Goal: Task Accomplishment & Management: Use online tool/utility

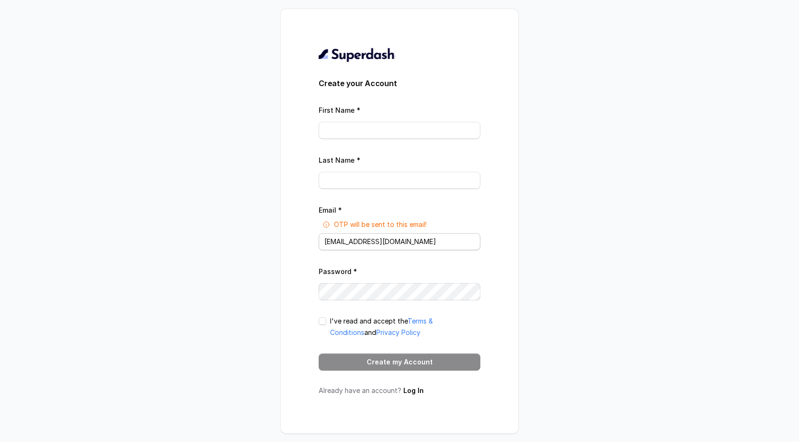
type input "c"
drag, startPoint x: 421, startPoint y: 241, endPoint x: 284, endPoint y: 241, distance: 137.4
click at [284, 241] on div "Create your Account First Name * Last Name * Email * OTP will be sent to this e…" at bounding box center [399, 221] width 238 height 424
type input "[EMAIL_ADDRESS][DOMAIN_NAME]"
click at [356, 130] on input "First Name *" at bounding box center [399, 130] width 162 height 17
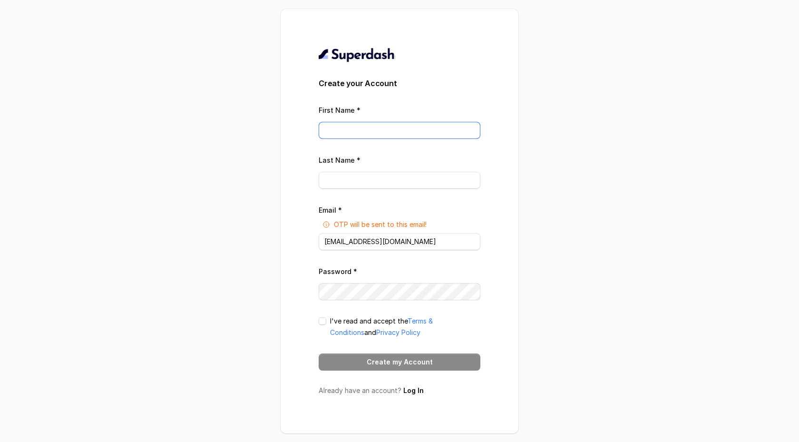
click at [355, 130] on input "First Name *" at bounding box center [399, 130] width 162 height 17
type input "[PERSON_NAME]"
click at [345, 178] on input "Last Name *" at bounding box center [399, 180] width 162 height 17
type input "hatibu"
click at [385, 280] on div "Password *" at bounding box center [399, 282] width 162 height 35
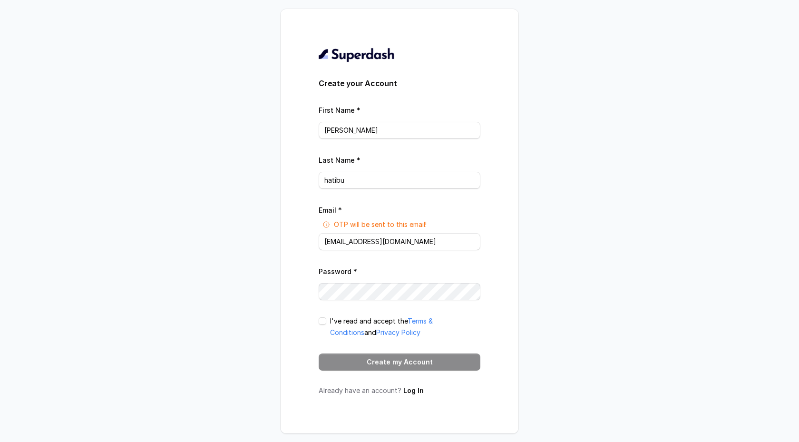
click at [287, 275] on div "Create your Account First Name * [PERSON_NAME] Last Name * hatibu Email * OTP w…" at bounding box center [399, 221] width 238 height 424
click at [299, 290] on div "Create your Account First Name * [PERSON_NAME] Last Name * hatibu Email * OTP w…" at bounding box center [399, 221] width 238 height 424
click at [350, 241] on input "[EMAIL_ADDRESS][DOMAIN_NAME]" at bounding box center [399, 241] width 162 height 17
click at [322, 320] on span at bounding box center [322, 321] width 8 height 8
click at [359, 362] on button "Create my Account" at bounding box center [399, 361] width 162 height 17
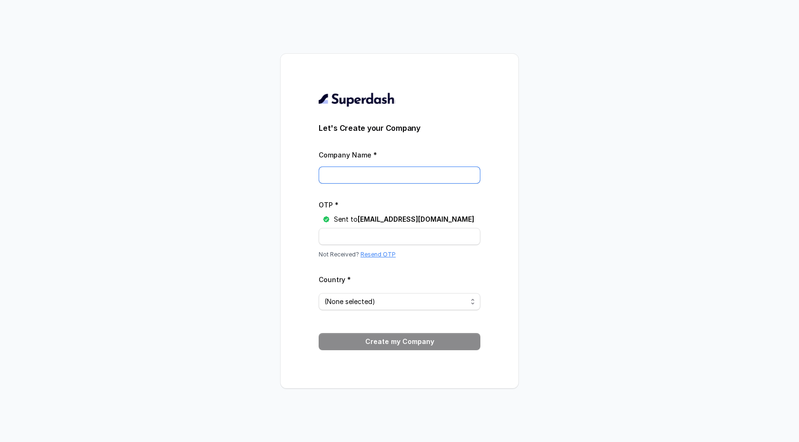
click at [373, 176] on input "Company Name *" at bounding box center [399, 174] width 162 height 17
type input "Cubestone"
click at [367, 235] on input "OTP *" at bounding box center [399, 236] width 162 height 17
paste input "F4SKL8"
type input "F4SKL8"
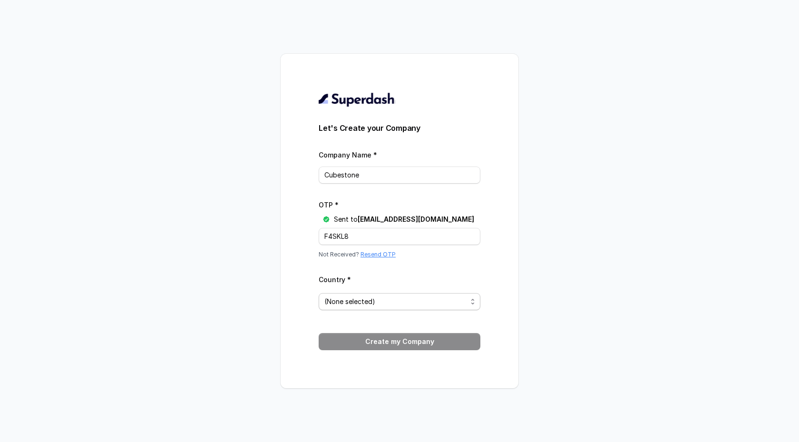
click at [375, 306] on span "(None selected)" at bounding box center [395, 301] width 143 height 11
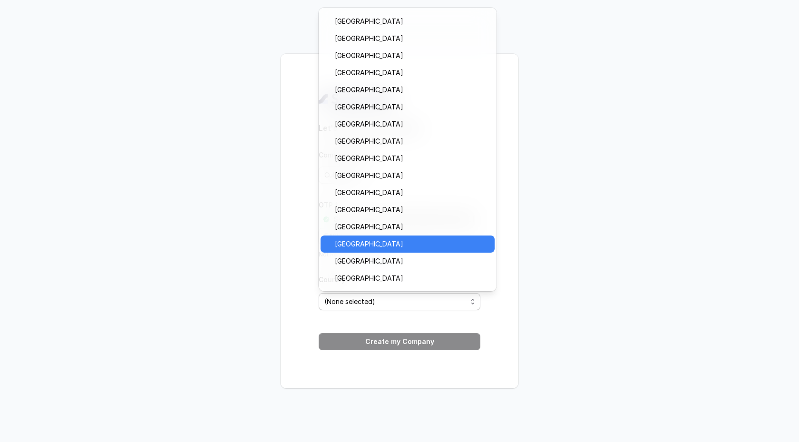
scroll to position [671, 0]
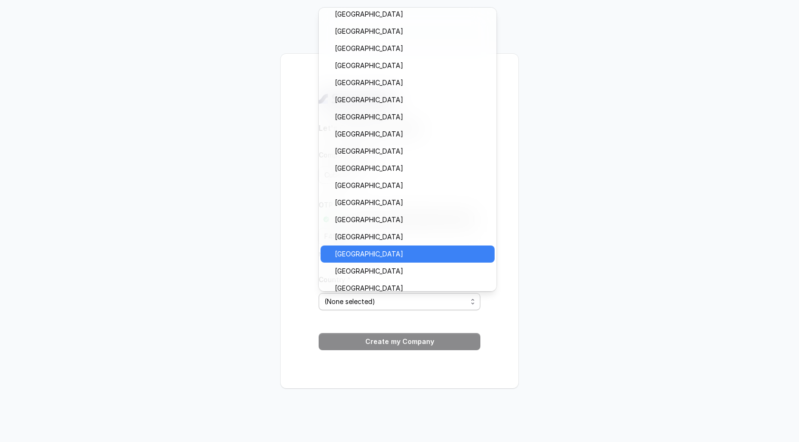
click at [384, 250] on span "[GEOGRAPHIC_DATA]" at bounding box center [412, 253] width 154 height 11
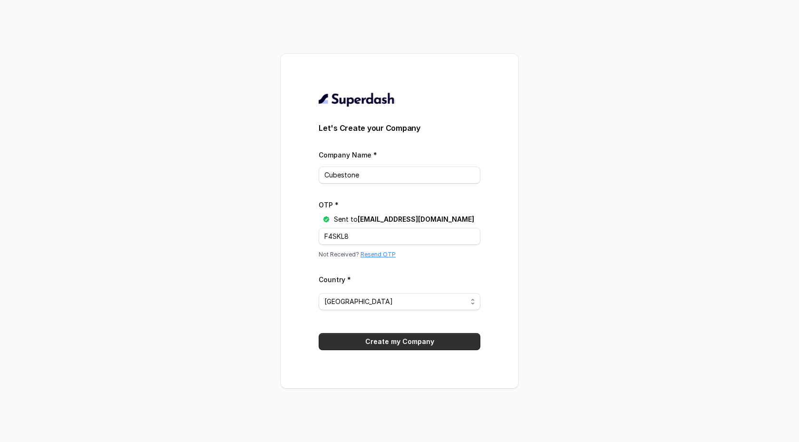
click at [399, 346] on button "Create my Company" at bounding box center [399, 341] width 162 height 17
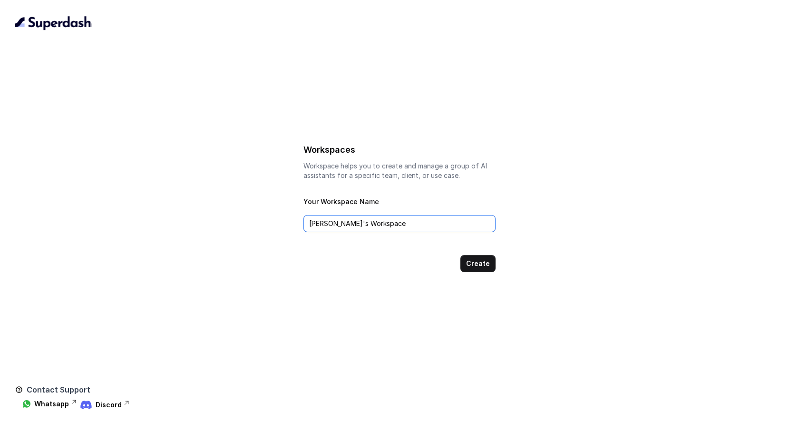
drag, startPoint x: 371, startPoint y: 228, endPoint x: 297, endPoint y: 217, distance: 75.4
click at [297, 217] on div "Workspaces Workspace helps you to create and manage a group of AI assistants fo…" at bounding box center [399, 207] width 768 height 130
type input "Cubestone workspace"
click at [494, 261] on button "Create" at bounding box center [477, 263] width 35 height 17
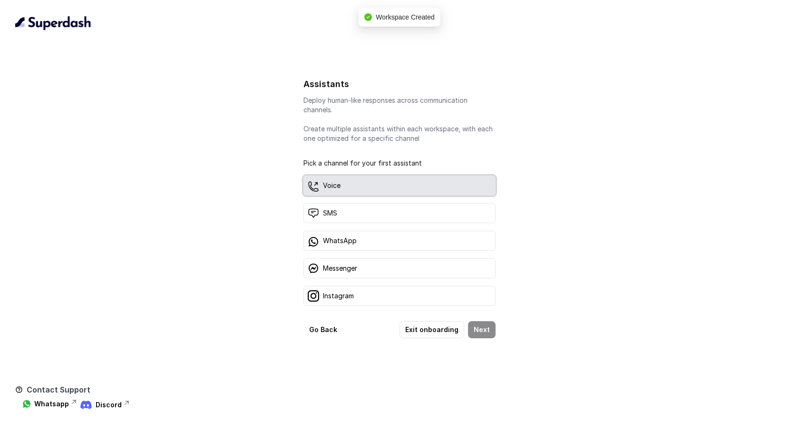
click at [414, 192] on div "Voice" at bounding box center [399, 185] width 192 height 20
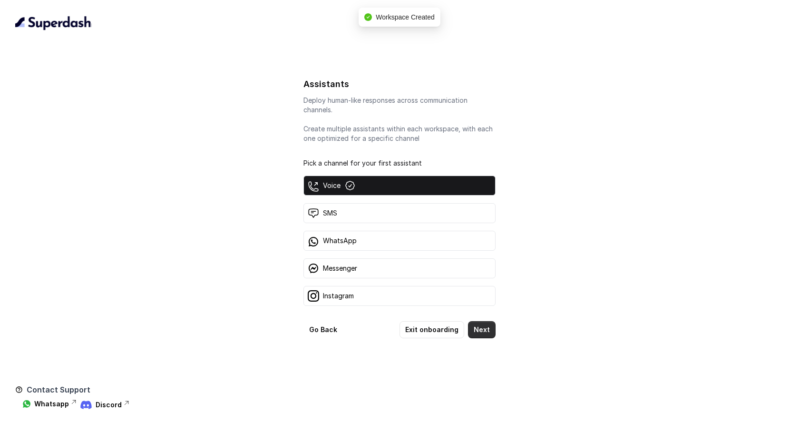
click at [491, 329] on button "Next" at bounding box center [482, 329] width 28 height 17
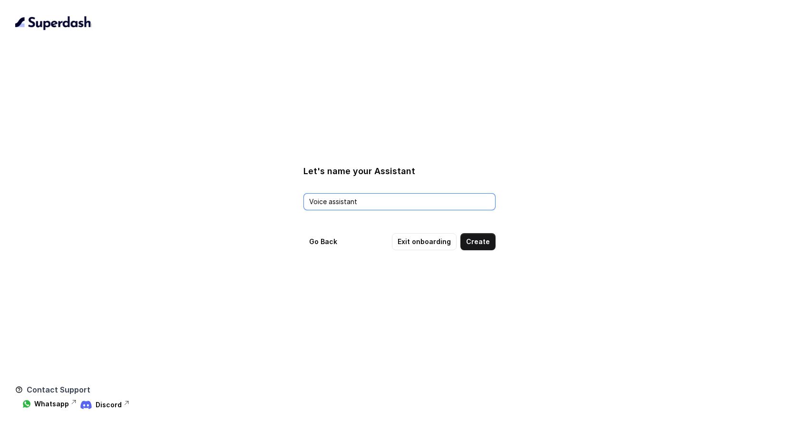
click at [400, 202] on input "Voice assistant" at bounding box center [399, 201] width 192 height 17
click at [327, 241] on button "Go Back" at bounding box center [322, 241] width 39 height 17
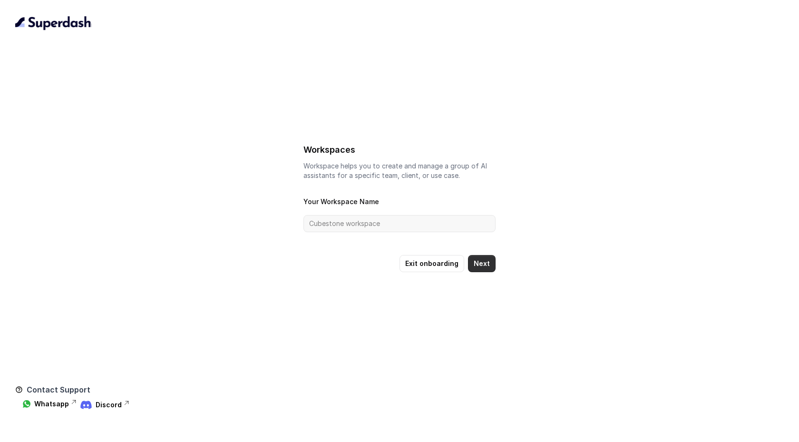
click at [481, 264] on button "Next" at bounding box center [482, 263] width 28 height 17
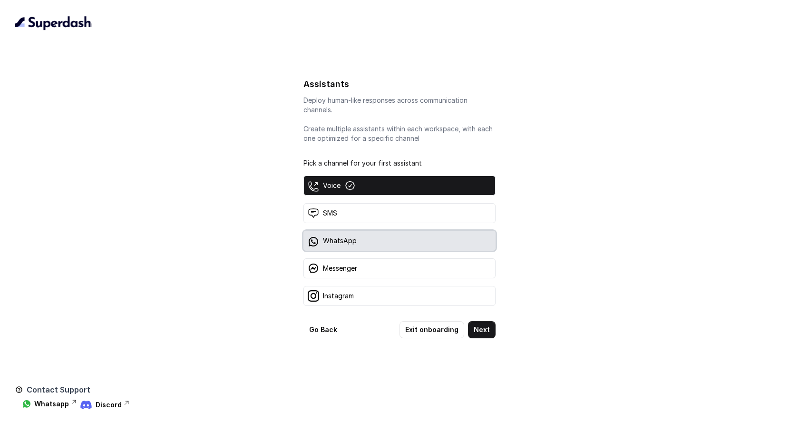
click at [389, 245] on div "WhatsApp" at bounding box center [399, 241] width 192 height 20
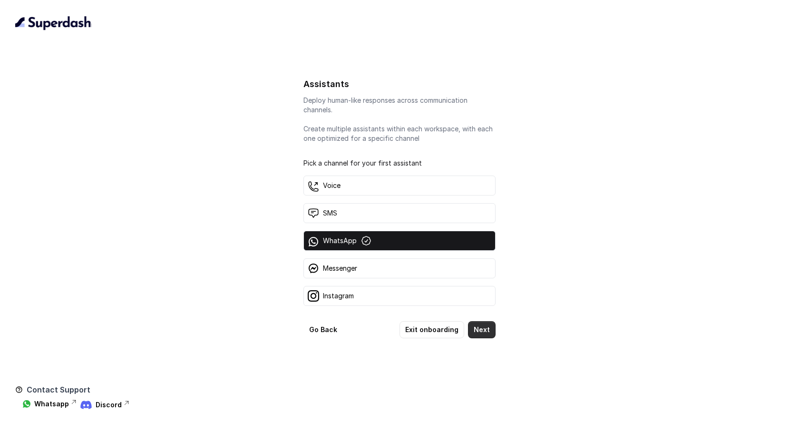
click at [490, 325] on button "Next" at bounding box center [482, 329] width 28 height 17
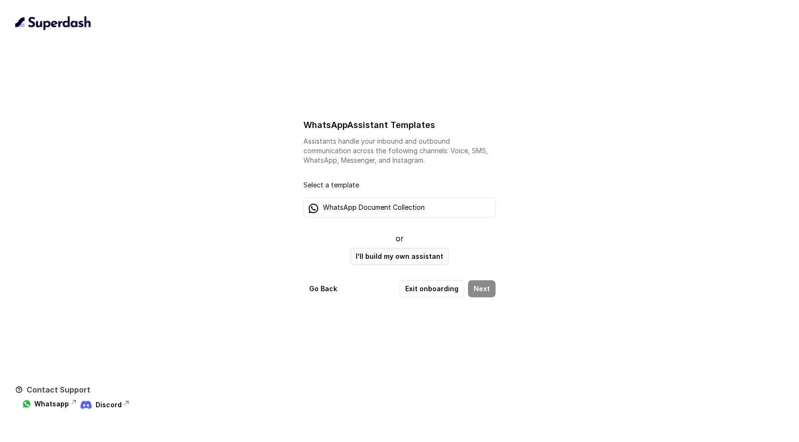
click at [405, 254] on button "I'll build my own assistant" at bounding box center [399, 256] width 99 height 17
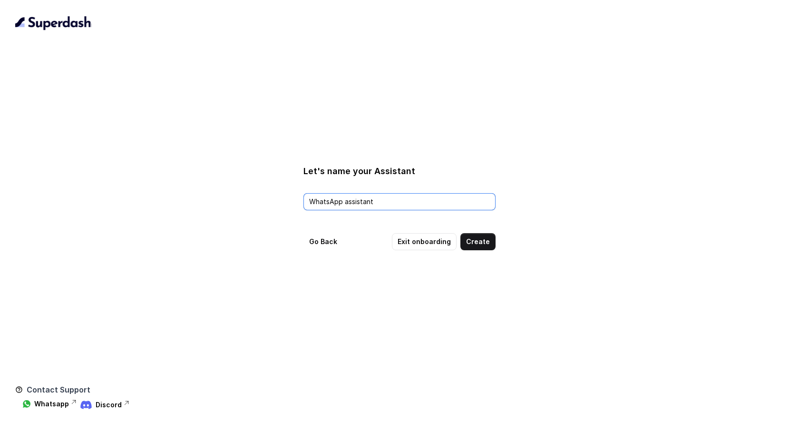
drag, startPoint x: 385, startPoint y: 201, endPoint x: 254, endPoint y: 196, distance: 130.8
click at [254, 196] on div "Let's name your Assistant WhatsApp assistant Go Back Exit onboarding Create" at bounding box center [399, 207] width 768 height 86
type input "Tanzanian"
click at [469, 242] on button "Create" at bounding box center [477, 241] width 35 height 17
